Goal: Task Accomplishment & Management: Manage account settings

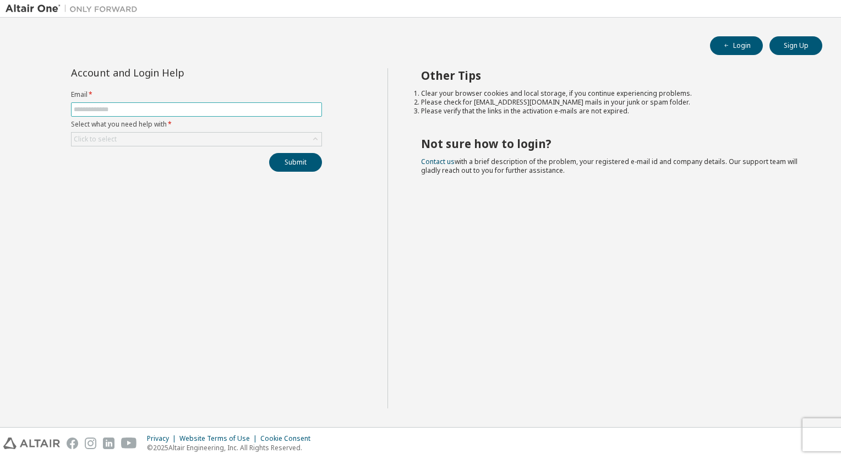
click at [150, 110] on input "text" at bounding box center [197, 109] width 246 height 9
type input "**********"
click at [144, 139] on div "Click to select" at bounding box center [197, 139] width 250 height 13
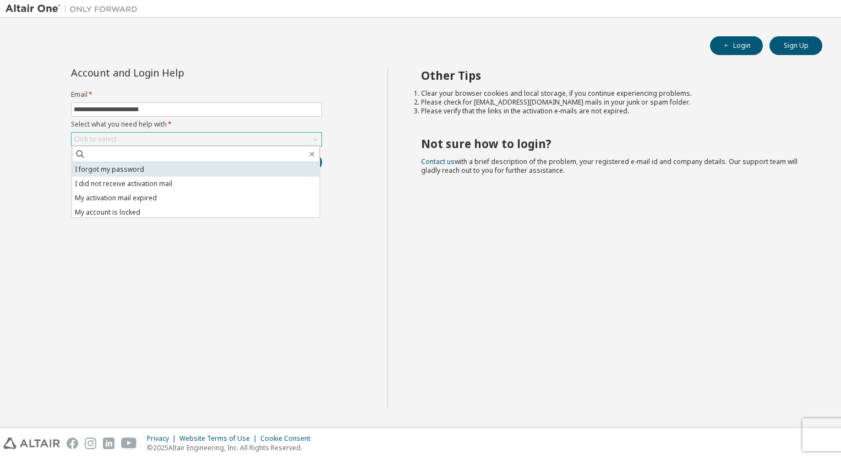
click at [127, 173] on li "I forgot my password" at bounding box center [196, 169] width 248 height 14
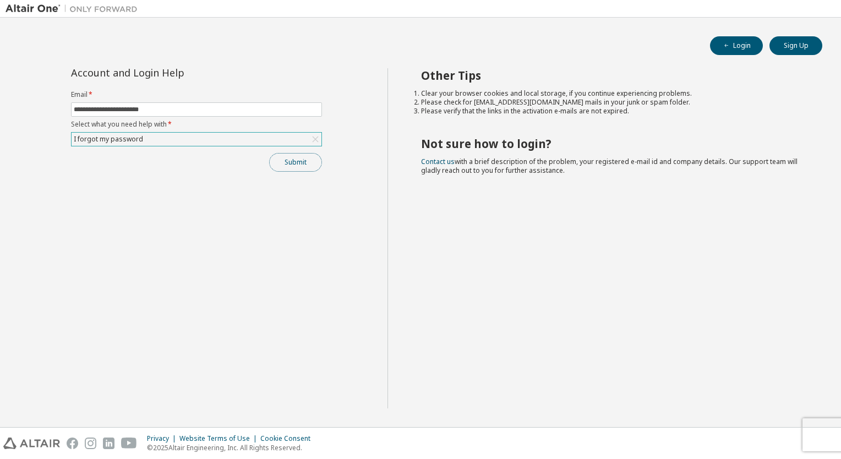
click at [297, 167] on button "Submit" at bounding box center [295, 162] width 53 height 19
click at [305, 167] on button "Submit" at bounding box center [295, 162] width 53 height 19
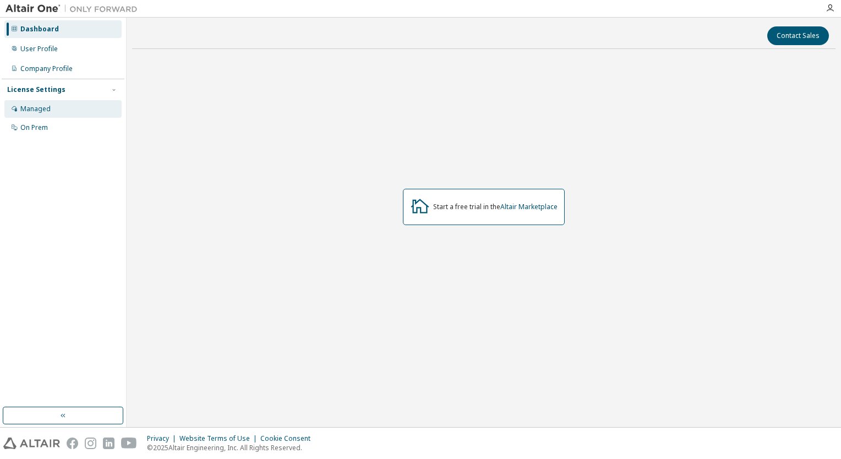
click at [39, 111] on div "Managed" at bounding box center [35, 109] width 30 height 9
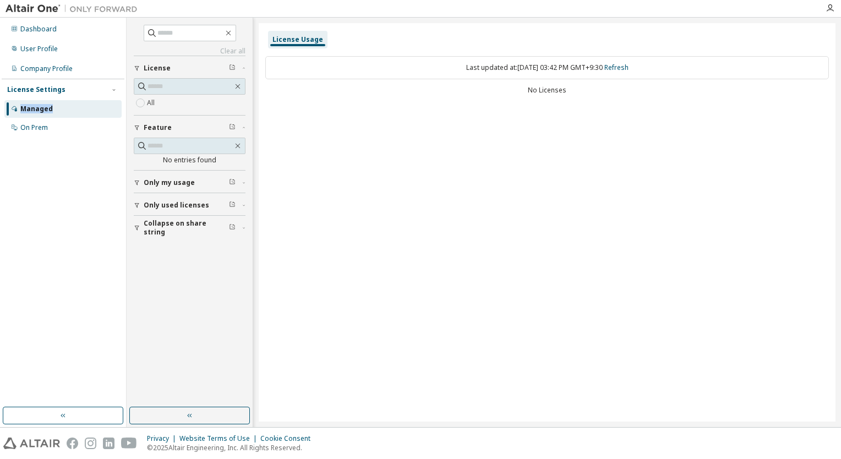
click at [154, 205] on span "Only used licenses" at bounding box center [177, 205] width 66 height 9
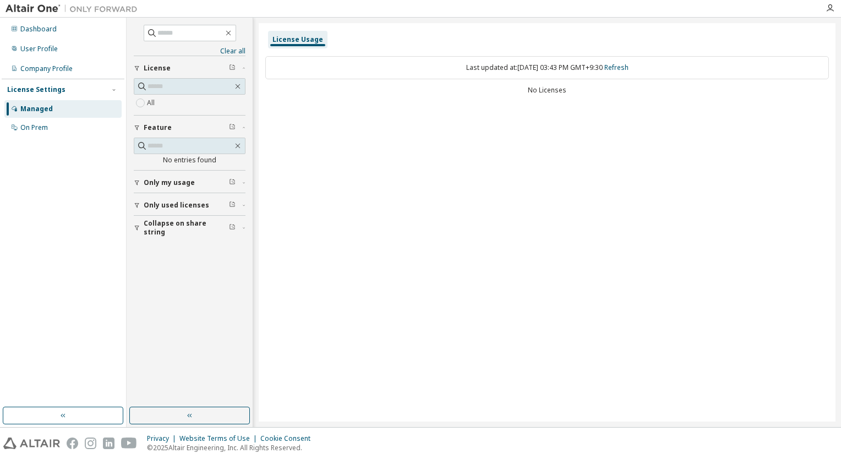
click at [287, 94] on div "Last updated at: Wed 2025-10-01 03:43 PM GMT+9:30 Refresh No Licenses" at bounding box center [547, 77] width 564 height 54
click at [46, 16] on div at bounding box center [71, 8] width 143 height 17
click at [45, 12] on img at bounding box center [75, 8] width 138 height 11
